Goal: Task Accomplishment & Management: Manage account settings

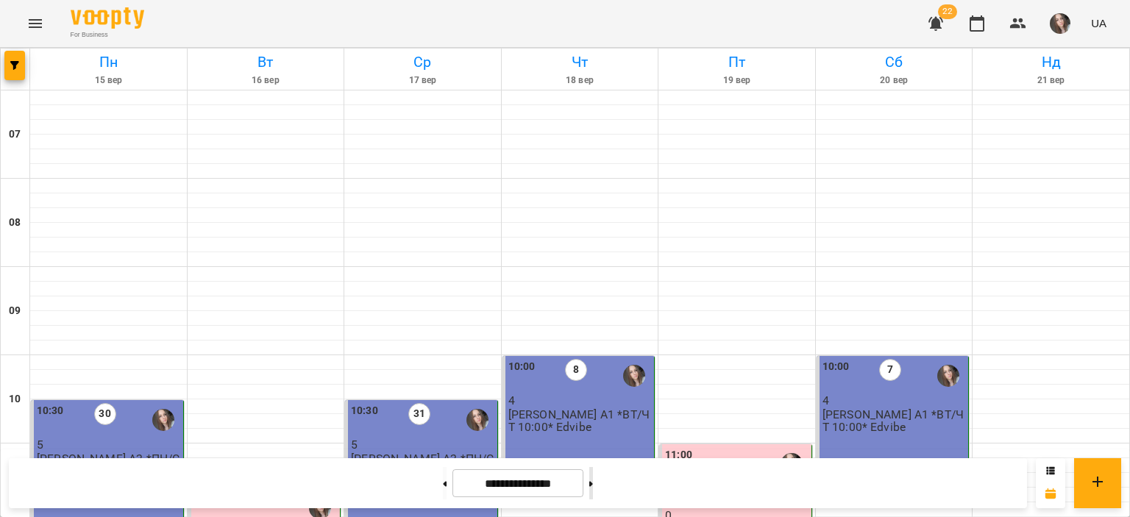
click at [593, 481] on icon at bounding box center [591, 484] width 4 height 6
type input "**********"
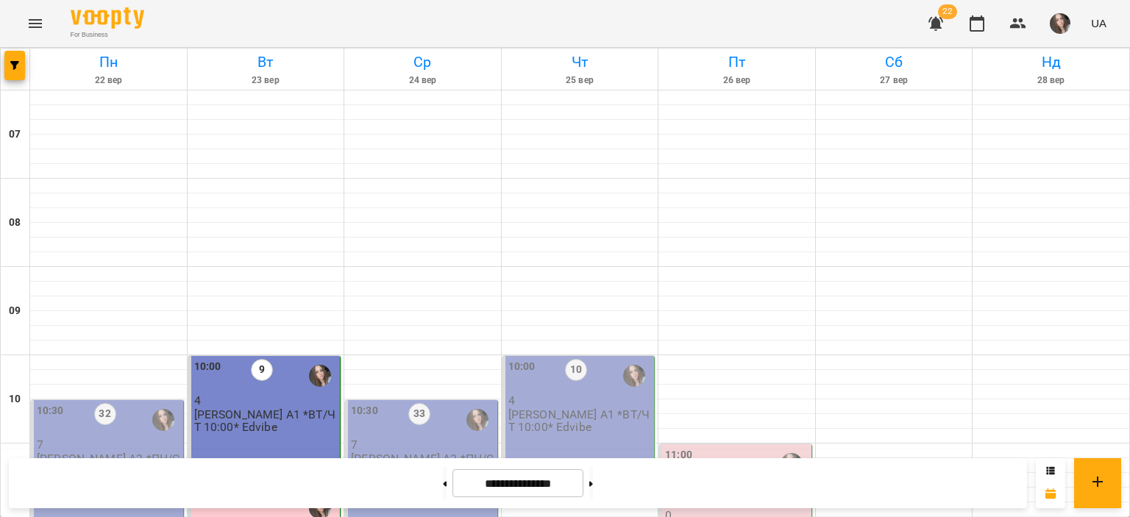
scroll to position [147, 0]
click at [105, 438] on p "7" at bounding box center [108, 444] width 143 height 13
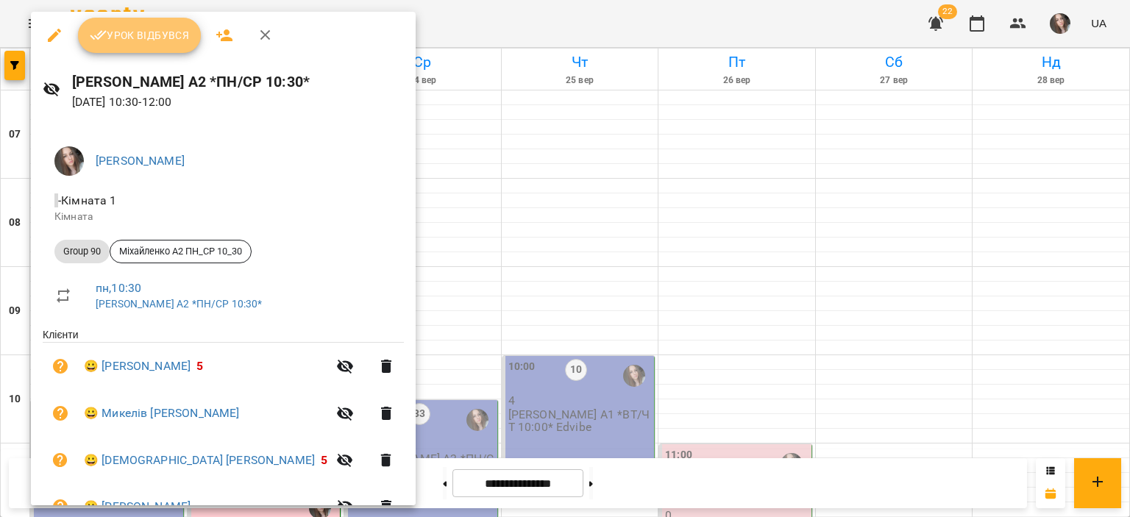
click at [154, 44] on button "Урок відбувся" at bounding box center [140, 35] width 124 height 35
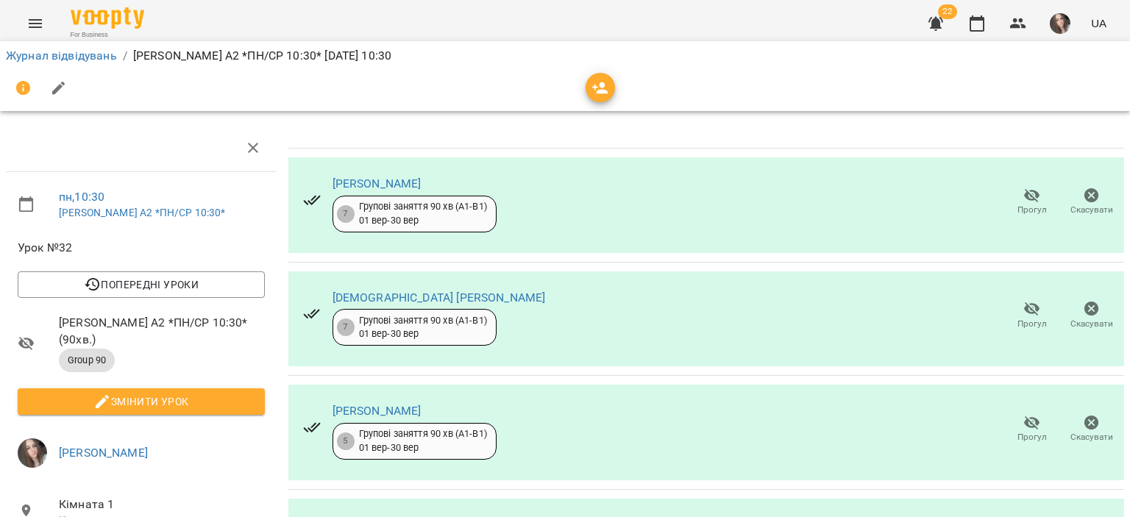
scroll to position [381, 0]
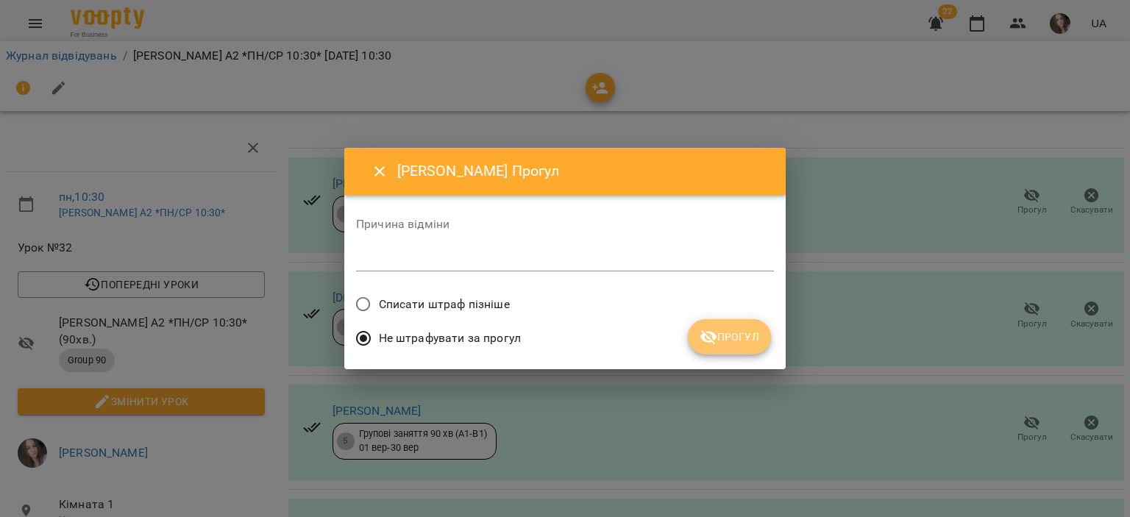
click at [719, 330] on span "Прогул" at bounding box center [730, 337] width 60 height 18
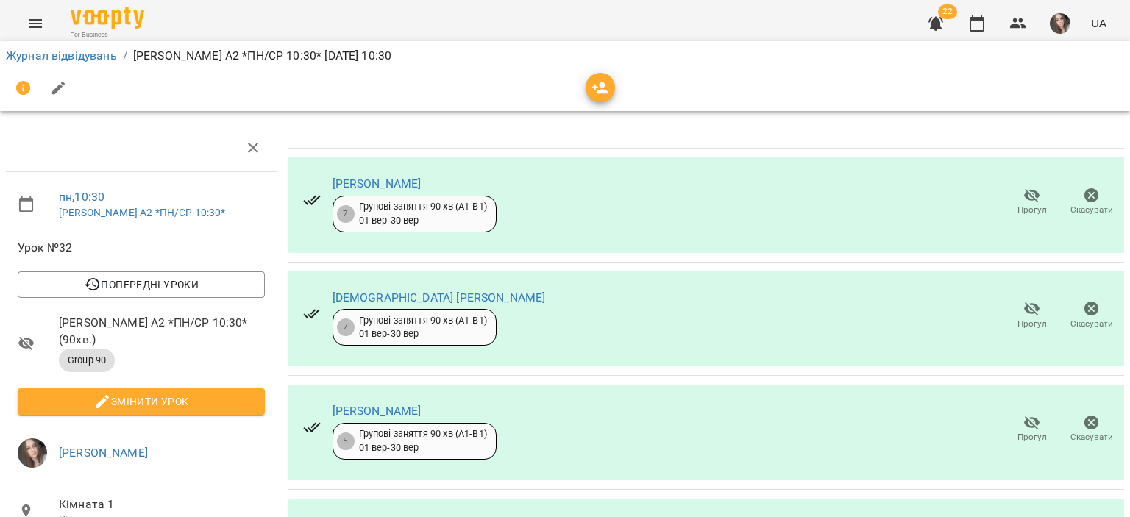
scroll to position [87, 0]
click at [1011, 414] on span "Прогул" at bounding box center [1032, 428] width 42 height 29
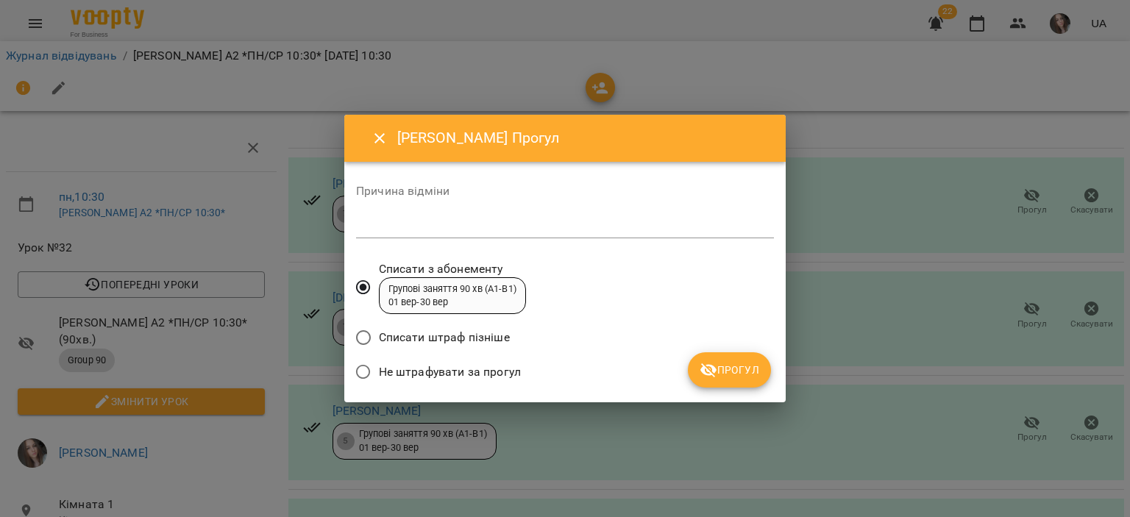
click at [449, 383] on label "Не штрафувати за прогул" at bounding box center [434, 372] width 173 height 31
click at [694, 376] on button "Прогул" at bounding box center [729, 369] width 83 height 35
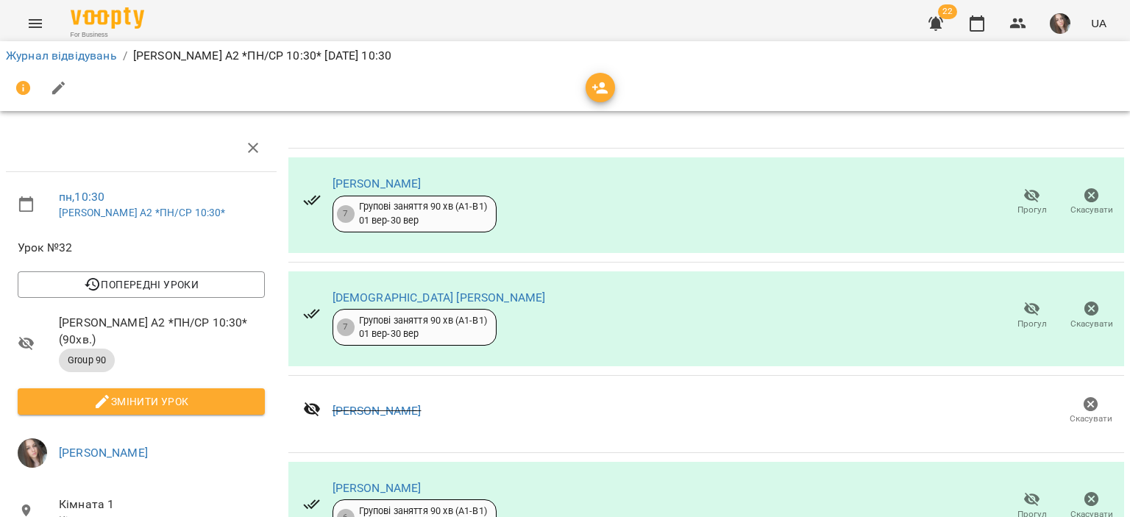
scroll to position [74, 0]
click at [205, 382] on li "Змінити урок" at bounding box center [141, 401] width 271 height 38
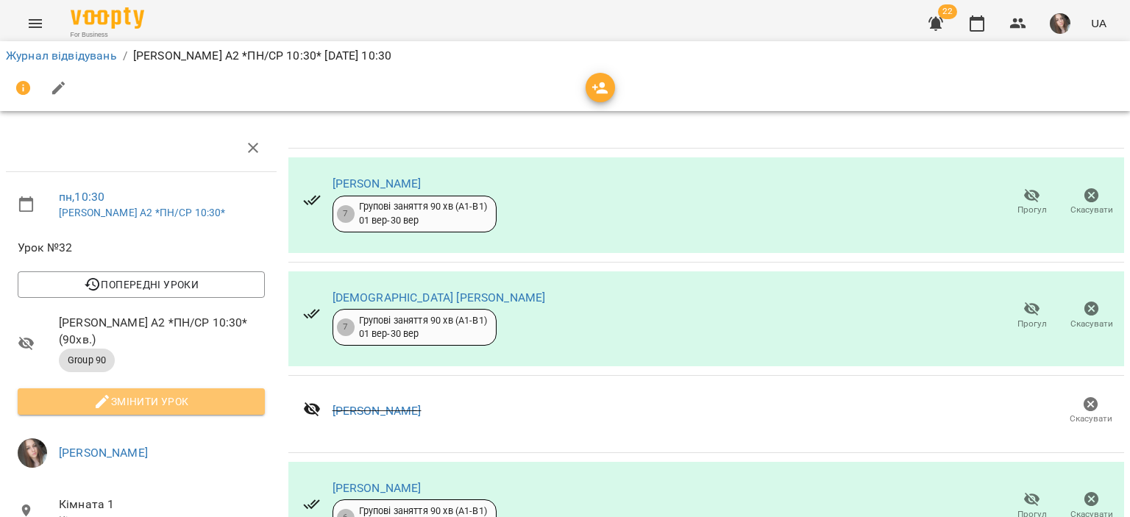
click at [204, 388] on button "Змінити урок" at bounding box center [141, 401] width 247 height 26
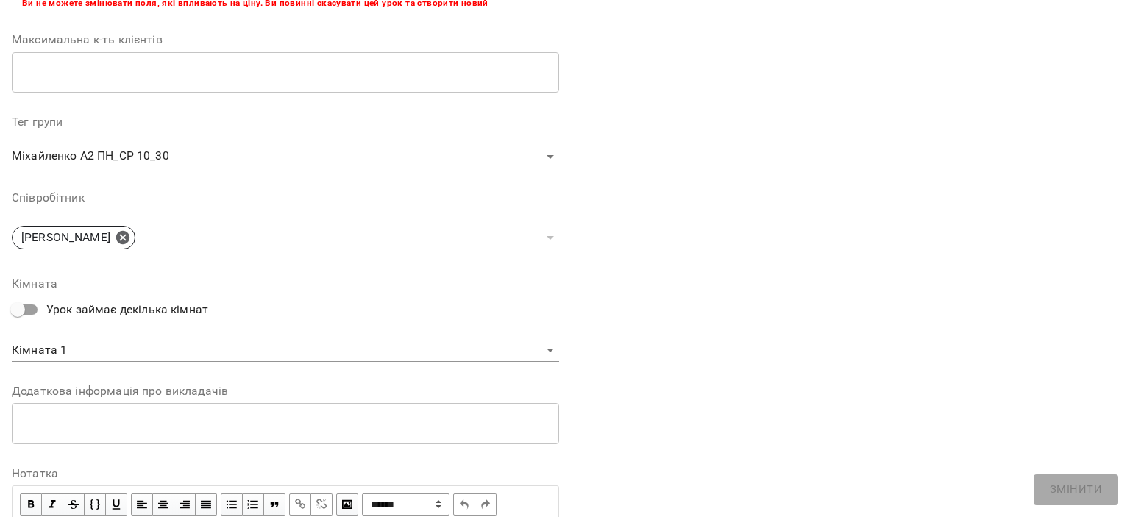
scroll to position [460, 0]
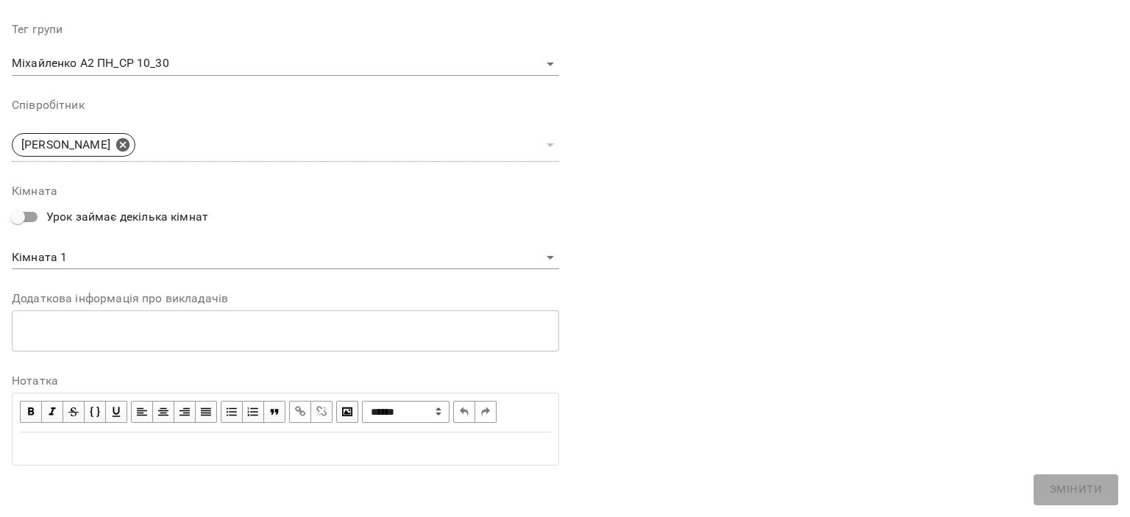
click at [207, 446] on div "Edit text" at bounding box center [285, 449] width 531 height 18
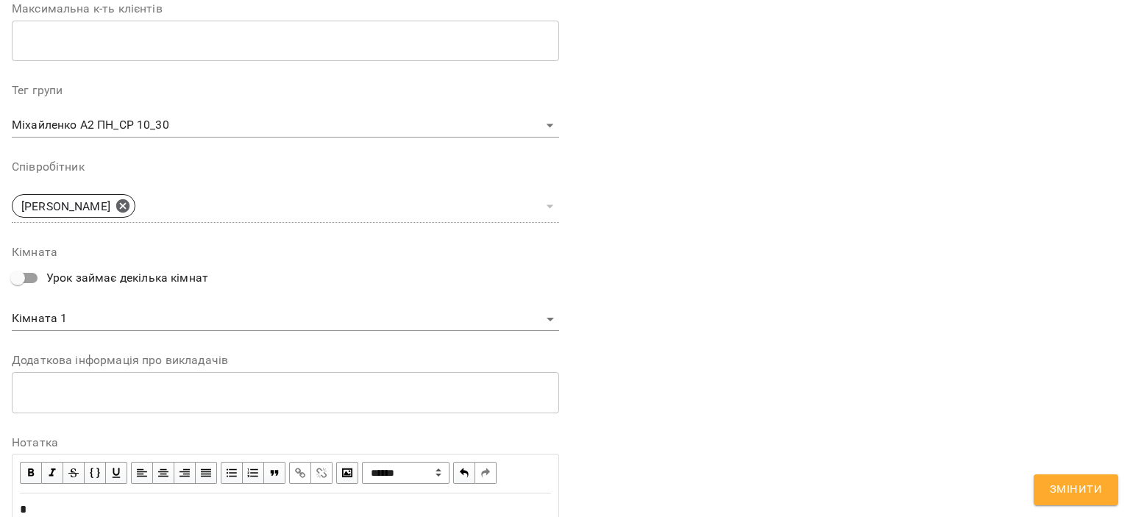
scroll to position [522, 0]
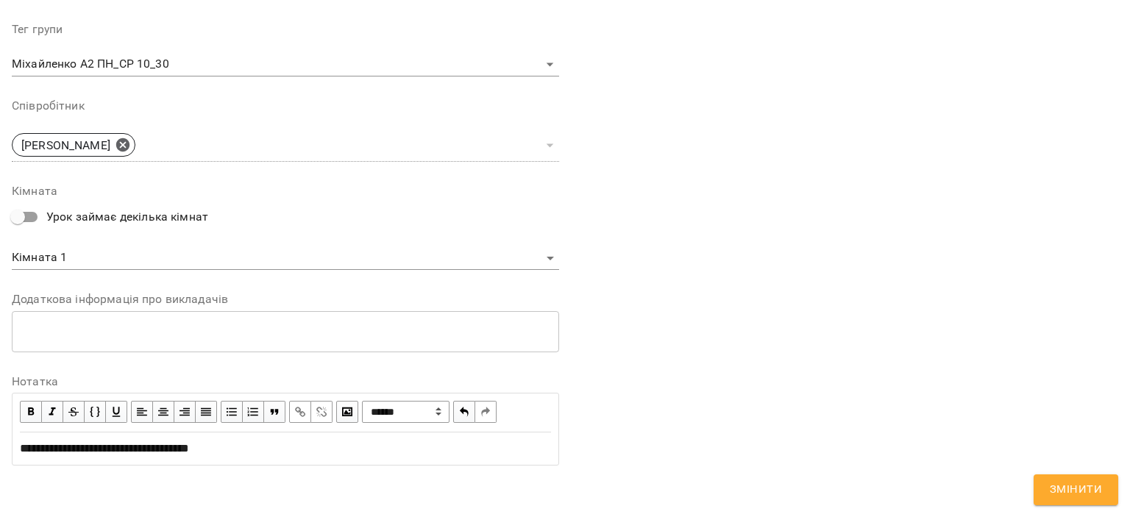
click at [235, 470] on div "**********" at bounding box center [285, 38] width 547 height 879
click at [65, 446] on span "**********" at bounding box center [104, 448] width 169 height 11
click at [252, 447] on div "**********" at bounding box center [285, 449] width 531 height 18
click at [1089, 485] on span "Змінити" at bounding box center [1076, 489] width 52 height 19
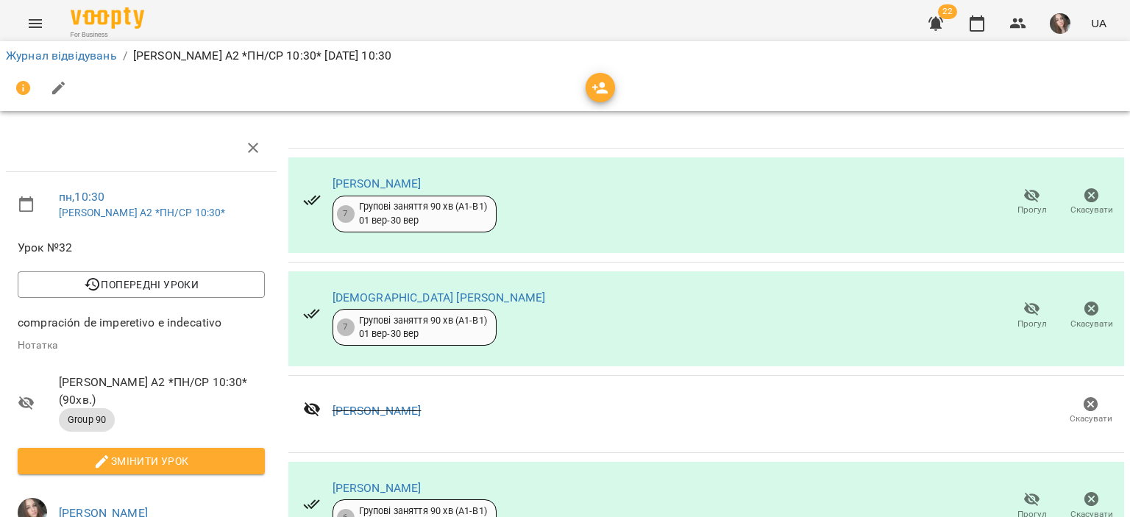
scroll to position [0, 0]
